Goal: Answer question/provide support: Answer question/provide support

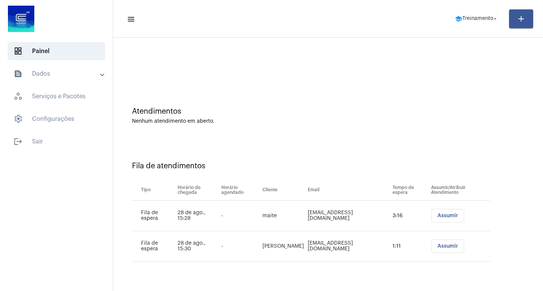
click at [447, 213] on span "Assumir" at bounding box center [447, 215] width 21 height 5
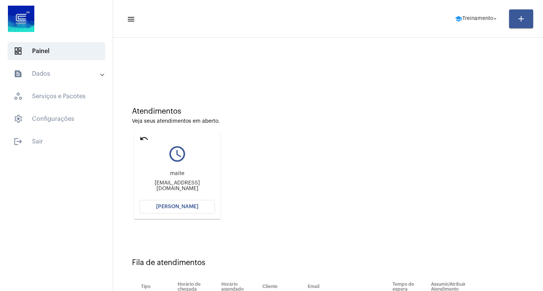
click at [182, 214] on mat-card "undo query_builder [PERSON_NAME] [PERSON_NAME][EMAIL_ADDRESS][DOMAIN_NAME] [PER…" at bounding box center [177, 175] width 87 height 87
click at [176, 208] on span "[PERSON_NAME]" at bounding box center [177, 206] width 42 height 5
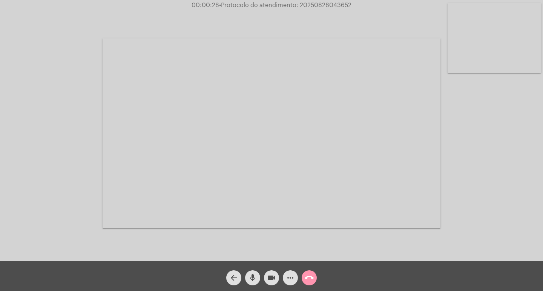
click at [195, 21] on div at bounding box center [271, 133] width 338 height 259
drag, startPoint x: 190, startPoint y: 6, endPoint x: 325, endPoint y: 10, distance: 134.6
click at [325, 10] on app-call "00:00:31 • Protocolo do atendimento: 20250828043652 Acessando Câmera e Microfon…" at bounding box center [271, 145] width 543 height 291
click at [325, 28] on div at bounding box center [271, 133] width 338 height 259
drag, startPoint x: 199, startPoint y: 6, endPoint x: 362, endPoint y: 9, distance: 163.9
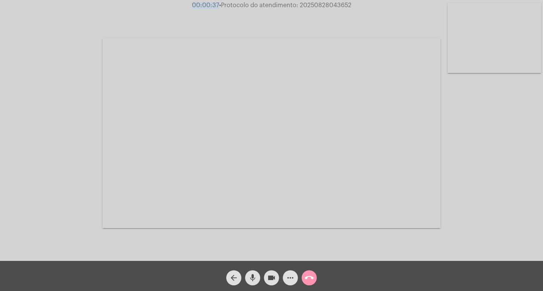
click at [362, 9] on app-call "00:00:37 • Protocolo do atendimento: 20250828043652 Acessando Câmera e Microfon…" at bounding box center [271, 145] width 543 height 291
click at [362, 10] on div at bounding box center [271, 133] width 338 height 259
click at [321, 7] on span "• Protocolo do atendimento: 20250828043652" at bounding box center [285, 5] width 132 height 6
click at [310, 279] on mat-icon "call_end" at bounding box center [308, 278] width 9 height 9
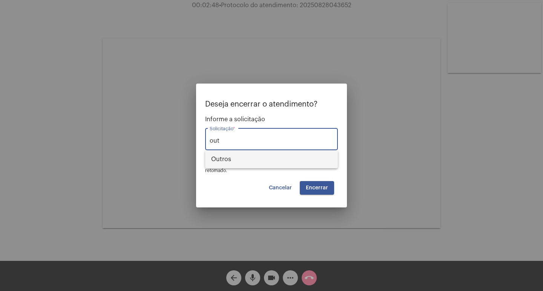
click at [234, 154] on span "Outros" at bounding box center [271, 159] width 121 height 18
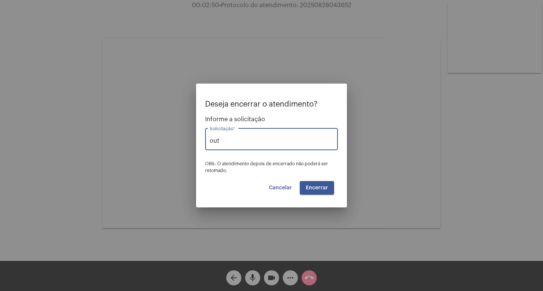
type input "Outros"
click at [316, 188] on span "Encerrar" at bounding box center [317, 187] width 22 height 5
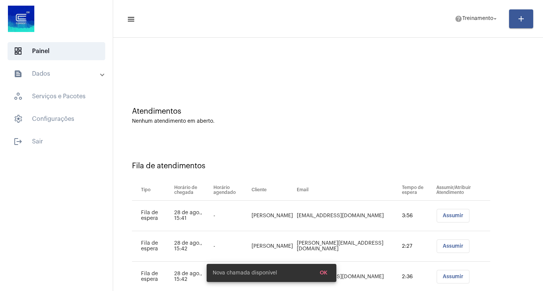
scroll to position [21, 0]
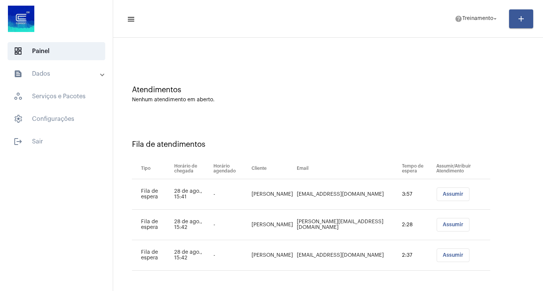
click at [442, 192] on span "Assumir" at bounding box center [452, 194] width 21 height 5
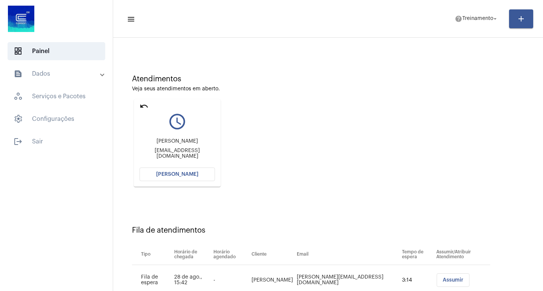
scroll to position [88, 0]
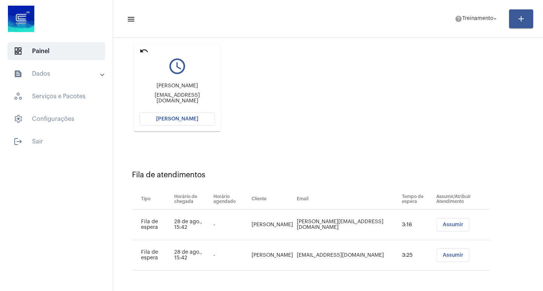
click at [176, 113] on button "[PERSON_NAME]" at bounding box center [176, 119] width 75 height 14
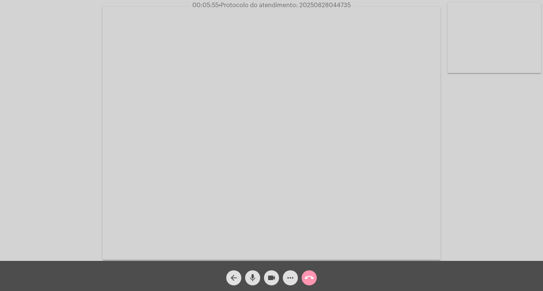
click at [324, 2] on span "00:05:55 • Protocolo do atendimento: 20250828044735" at bounding box center [271, 6] width 164 height 8
click at [324, 2] on span "00:05:56 • Protocolo do atendimento: 20250828044735" at bounding box center [271, 6] width 165 height 8
click at [318, 3] on span "• Protocolo do atendimento: 20250828044735" at bounding box center [285, 5] width 132 height 6
click at [318, 3] on span "• Protocolo do atendimento: 20250828044735" at bounding box center [284, 5] width 132 height 6
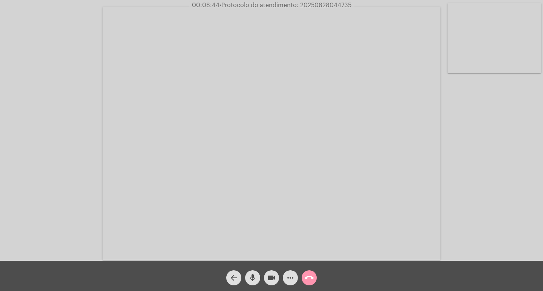
click at [309, 277] on mat-icon "call_end" at bounding box center [308, 278] width 9 height 9
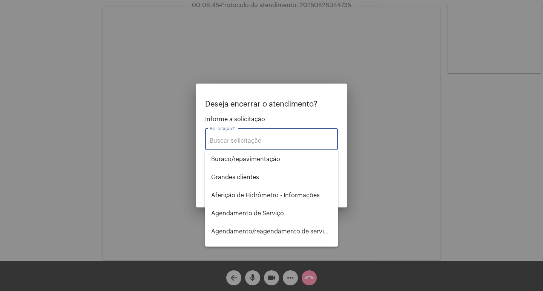
click at [258, 138] on input "Solicitação *" at bounding box center [272, 141] width 124 height 7
type input "r"
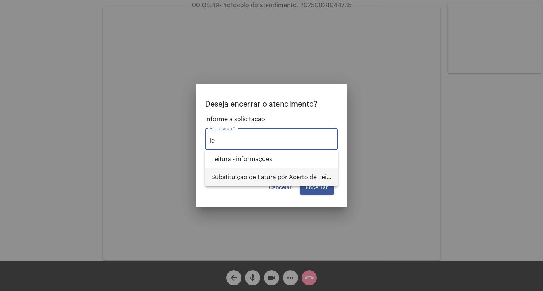
click at [284, 177] on span "Substituição de Fatura por Acerto de Leitura" at bounding box center [271, 177] width 121 height 18
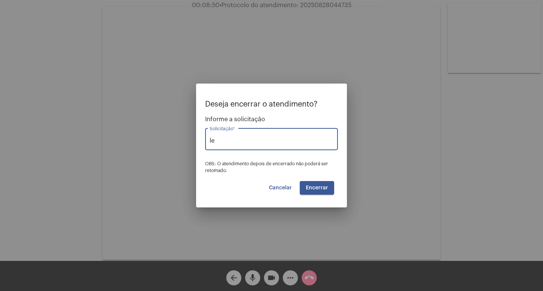
type input "Substituição de Fatura por Acerto de Leitura"
click at [330, 189] on button "Encerrar" at bounding box center [317, 188] width 34 height 14
